Goal: Task Accomplishment & Management: Manage account settings

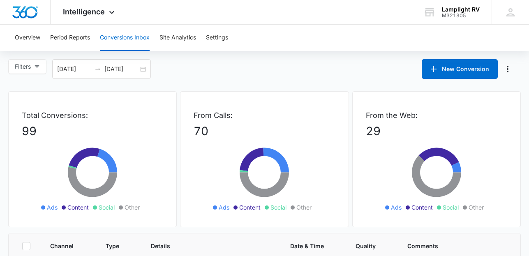
click at [145, 40] on button "Conversions Inbox" at bounding box center [125, 38] width 50 height 26
click at [110, 14] on icon at bounding box center [111, 14] width 5 height 3
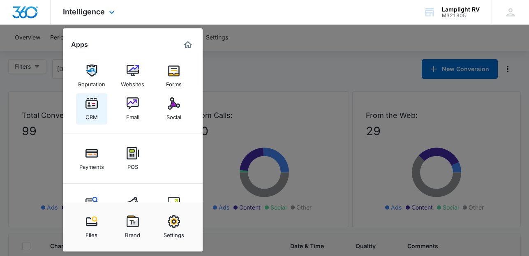
click at [99, 109] on link "CRM" at bounding box center [91, 108] width 31 height 31
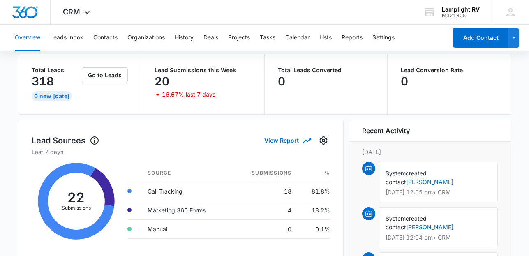
scroll to position [19, 0]
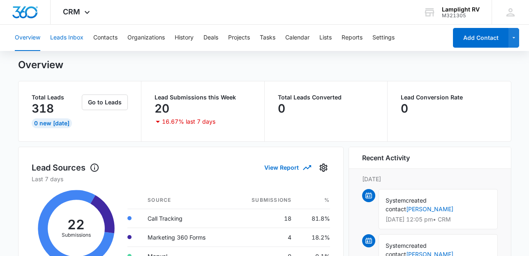
click at [75, 44] on button "Leads Inbox" at bounding box center [66, 38] width 33 height 26
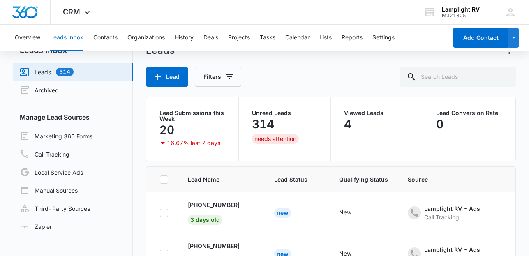
scroll to position [20, 0]
click at [69, 152] on link "Call Tracking" at bounding box center [45, 155] width 50 height 10
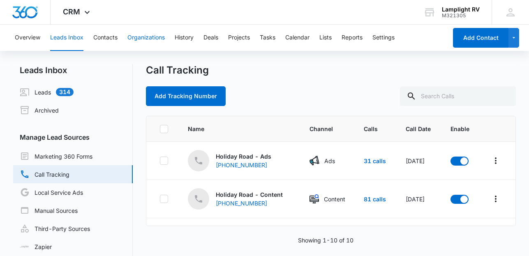
click at [143, 37] on button "Organizations" at bounding box center [145, 38] width 37 height 26
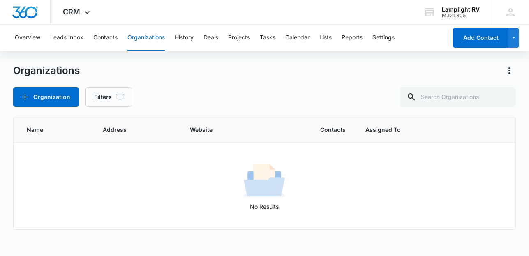
click at [118, 40] on div "Overview Leads Inbox Contacts Organizations History Deals Projects Tasks Calend…" at bounding box center [229, 38] width 438 height 26
click at [113, 38] on button "Contacts" at bounding box center [105, 38] width 24 height 26
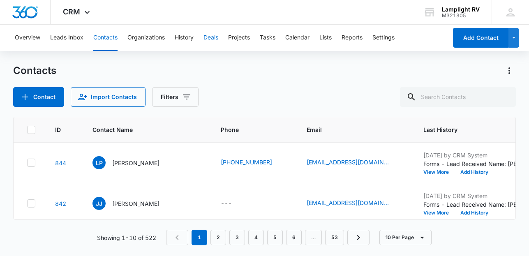
click at [214, 37] on button "Deals" at bounding box center [211, 38] width 15 height 26
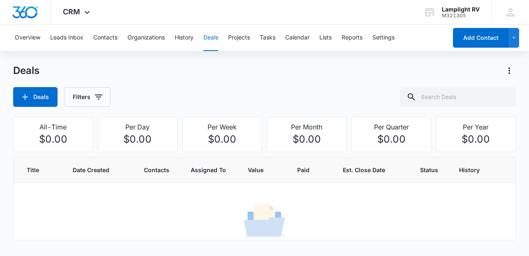
click at [252, 37] on div "Overview Leads Inbox Contacts Organizations History Deals Projects Tasks Calend…" at bounding box center [229, 38] width 438 height 26
click at [248, 37] on button "Projects" at bounding box center [239, 38] width 22 height 26
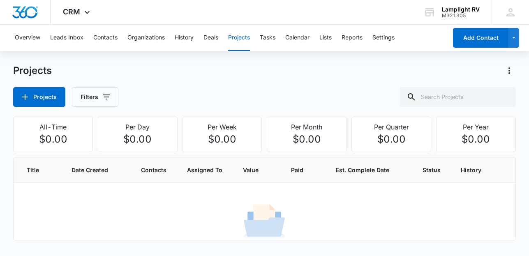
click at [248, 37] on button "Projects" at bounding box center [239, 38] width 22 height 26
click at [88, 13] on icon at bounding box center [87, 14] width 5 height 3
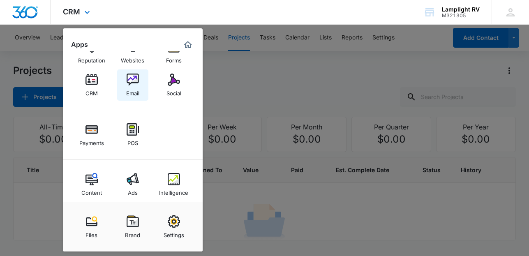
scroll to position [32, 0]
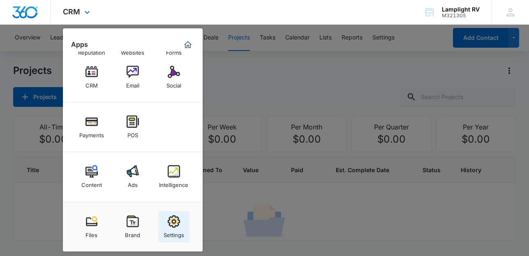
click at [172, 216] on img at bounding box center [174, 221] width 12 height 12
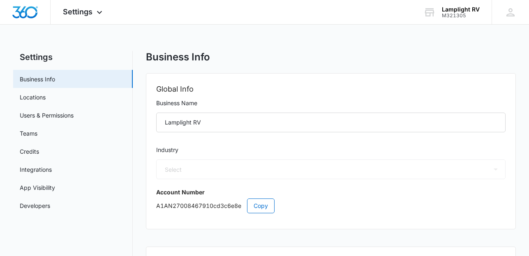
select select "35"
select select "US"
select select "America/Chicago"
click at [74, 117] on link "Users & Permissions" at bounding box center [47, 115] width 54 height 9
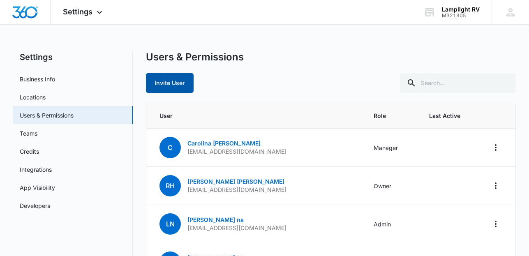
click at [183, 79] on button "Invite User" at bounding box center [170, 83] width 48 height 20
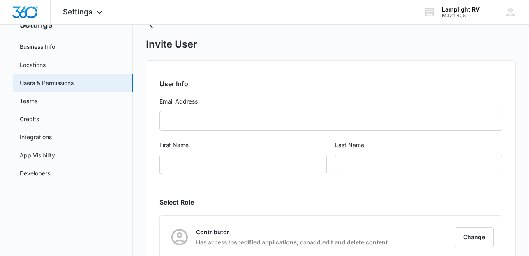
scroll to position [75, 0]
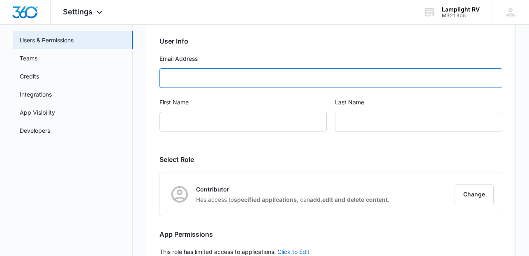
click at [306, 77] on input "Email Address" at bounding box center [331, 78] width 343 height 20
paste input "marketing@dfwgoldenproperties.com"
type input "marketing@dfwgoldenproperties.com"
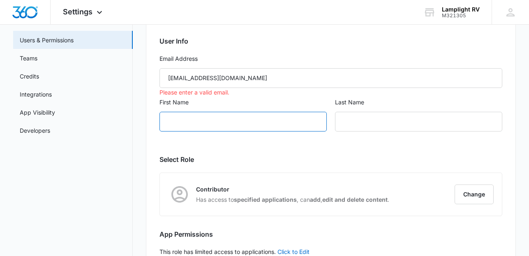
click at [280, 116] on input "First Name" at bounding box center [243, 122] width 167 height 20
type input "Rhenan"
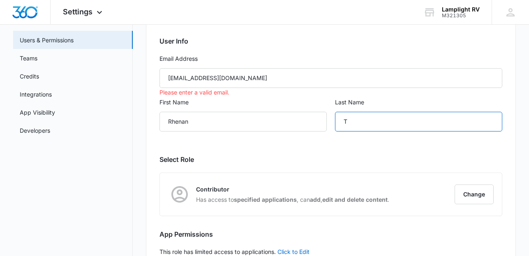
type input "T"
click at [282, 150] on div "User Info Email Address marketing@dfwgoldenproperties.com Please enter a valid …" at bounding box center [331, 159] width 370 height 283
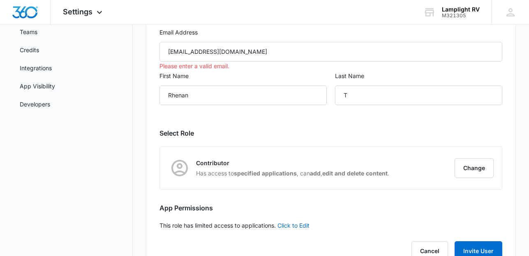
scroll to position [130, 0]
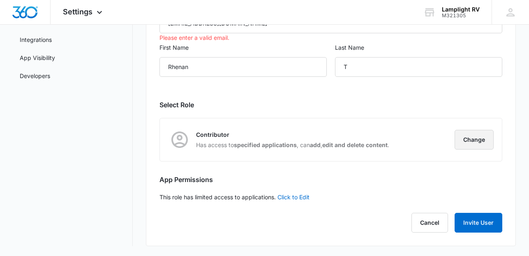
click at [471, 141] on button "Change" at bounding box center [474, 140] width 39 height 20
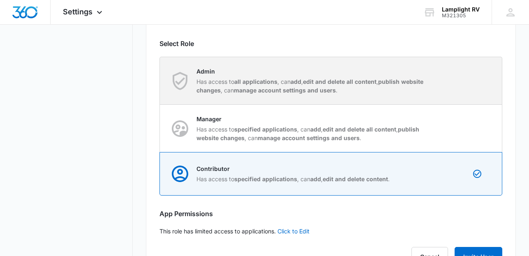
scroll to position [197, 0]
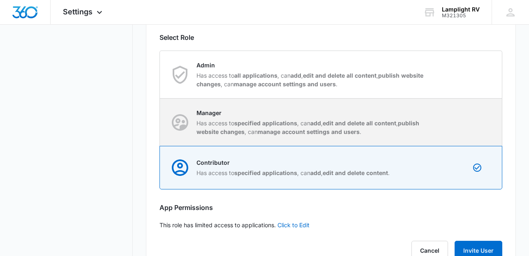
click at [413, 135] on p "Has access to specified applications , can add , edit and delete all content , …" at bounding box center [312, 127] width 231 height 17
click at [160, 123] on input "Manager Has access to specified applications , can add , edit and delete all co…" at bounding box center [160, 122] width 0 height 0
radio input "true"
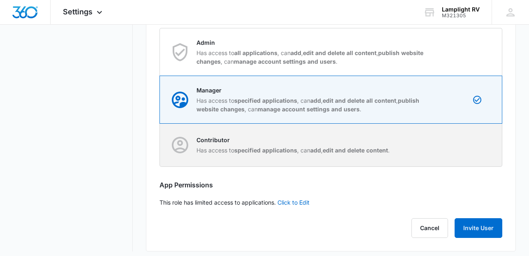
scroll to position [225, 0]
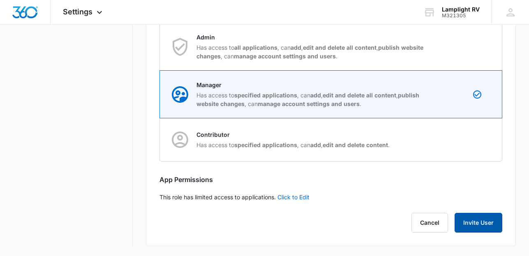
click at [475, 226] on button "Invite User" at bounding box center [479, 223] width 48 height 20
click at [303, 196] on link "Click to Edit" at bounding box center [294, 197] width 32 height 7
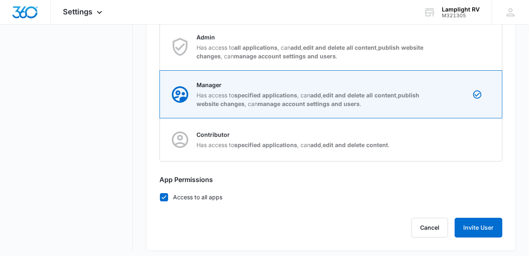
scroll to position [230, 0]
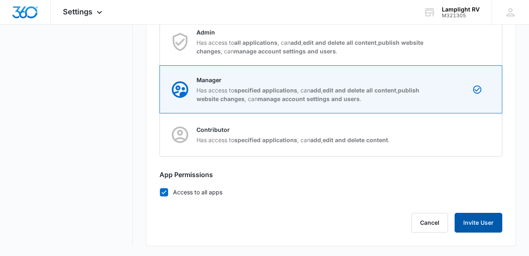
click at [478, 218] on button "Invite User" at bounding box center [479, 223] width 48 height 20
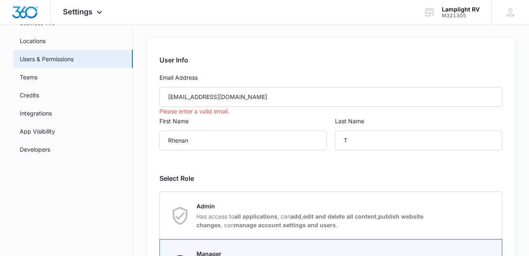
scroll to position [51, 0]
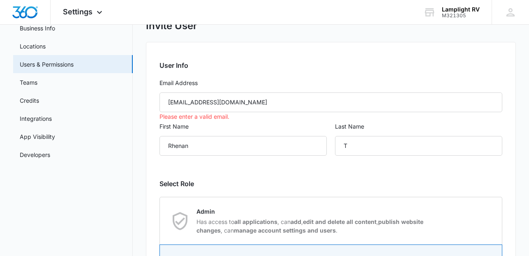
click at [358, 160] on div "Last Name T" at bounding box center [418, 144] width 167 height 44
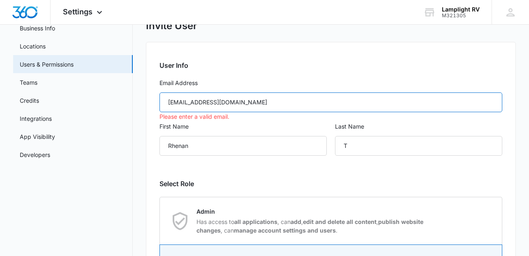
click at [167, 103] on input "marketing@dfwgoldenproperties.com" at bounding box center [331, 103] width 343 height 20
click at [309, 109] on input "marketing@dfwgoldenproperties.com" at bounding box center [331, 103] width 343 height 20
click at [307, 106] on input "marketing@dfwgoldenproperties.com" at bounding box center [331, 103] width 343 height 20
type input "marketing@dfwgoldenproperties.com"
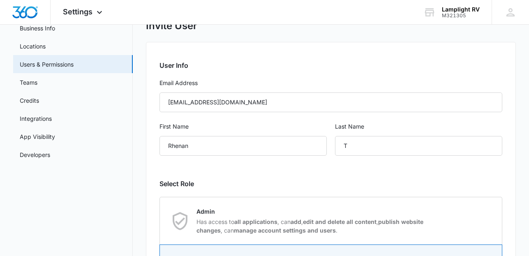
click at [301, 130] on label "First Name" at bounding box center [243, 126] width 167 height 9
click at [301, 136] on input "Rhenan" at bounding box center [243, 146] width 167 height 20
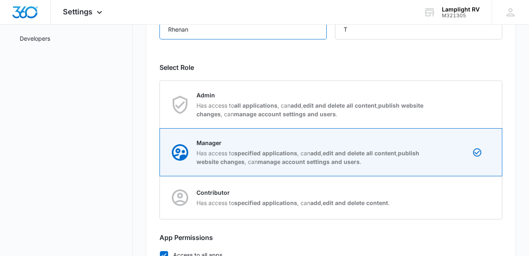
scroll to position [230, 0]
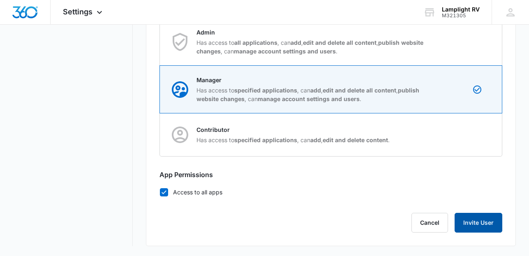
click at [487, 226] on button "Invite User" at bounding box center [479, 223] width 48 height 20
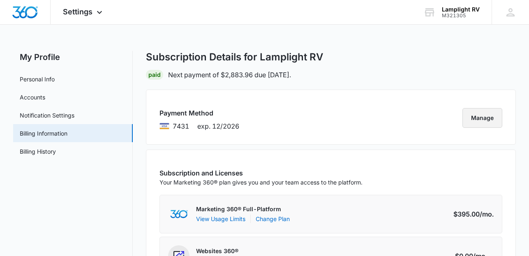
click at [485, 118] on button "Manage" at bounding box center [483, 118] width 40 height 20
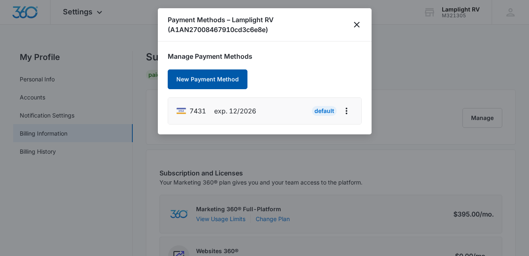
click at [230, 81] on button "New Payment Method" at bounding box center [208, 79] width 80 height 20
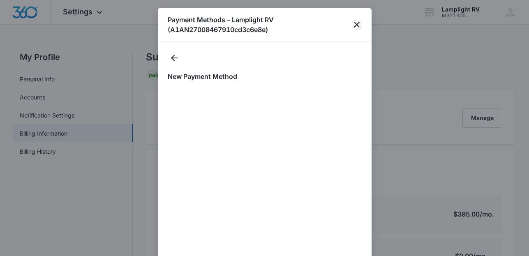
click at [357, 21] on icon "close" at bounding box center [357, 25] width 10 height 10
